Goal: Information Seeking & Learning: Learn about a topic

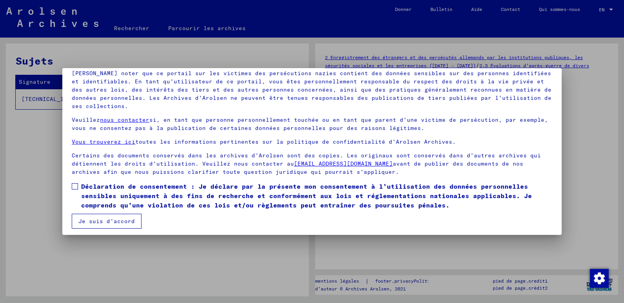
scroll to position [59, 0]
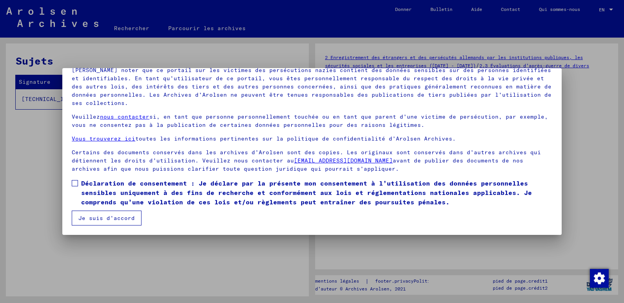
click at [76, 182] on span at bounding box center [75, 183] width 6 height 6
click at [93, 216] on button "Je suis d’accord" at bounding box center [107, 218] width 70 height 15
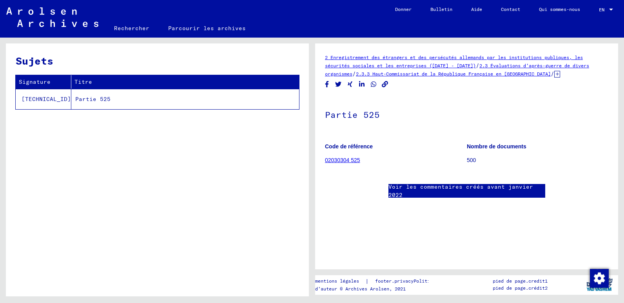
scroll to position [0, 0]
click at [384, 62] on div "2 Enregistrement des étrangers et des persécutés allemands par les institutions…" at bounding box center [466, 65] width 283 height 25
click at [383, 58] on link "2 Enregistrement des étrangers et des persécutés allemands par les institutions…" at bounding box center [454, 61] width 258 height 14
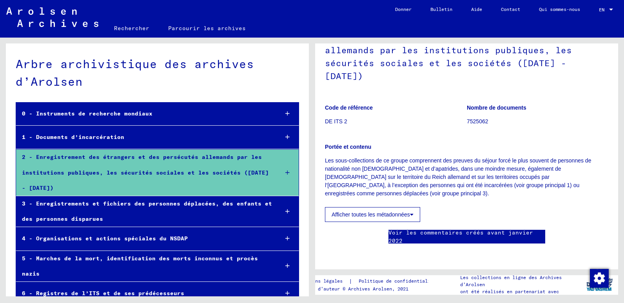
scroll to position [118, 0]
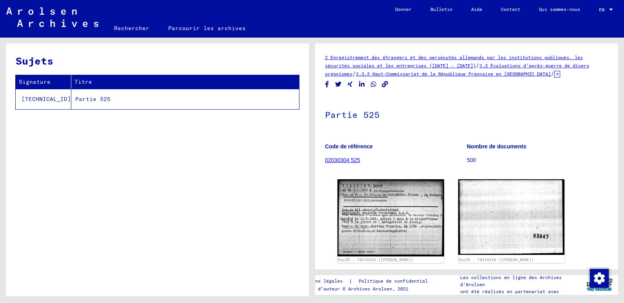
click at [71, 100] on td "Partie 525" at bounding box center [185, 99] width 228 height 20
click at [71, 97] on td "Partie 525" at bounding box center [185, 99] width 228 height 20
click at [39, 99] on td "[TECHNICAL_ID]" at bounding box center [44, 99] width 56 height 20
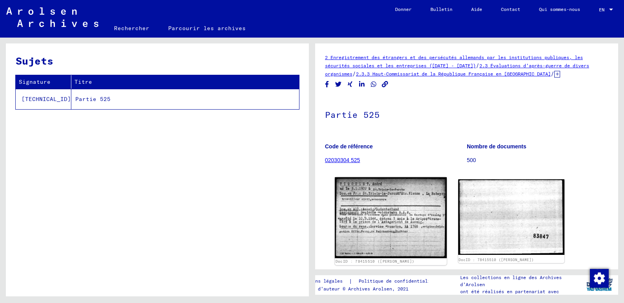
click at [374, 197] on img at bounding box center [391, 218] width 112 height 81
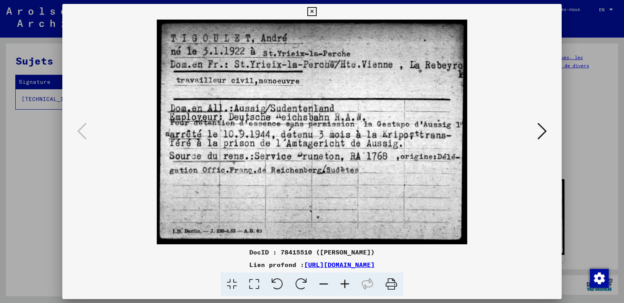
click at [327, 265] on link "[URL][DOMAIN_NAME]" at bounding box center [339, 265] width 71 height 8
